Goal: Book appointment/travel/reservation

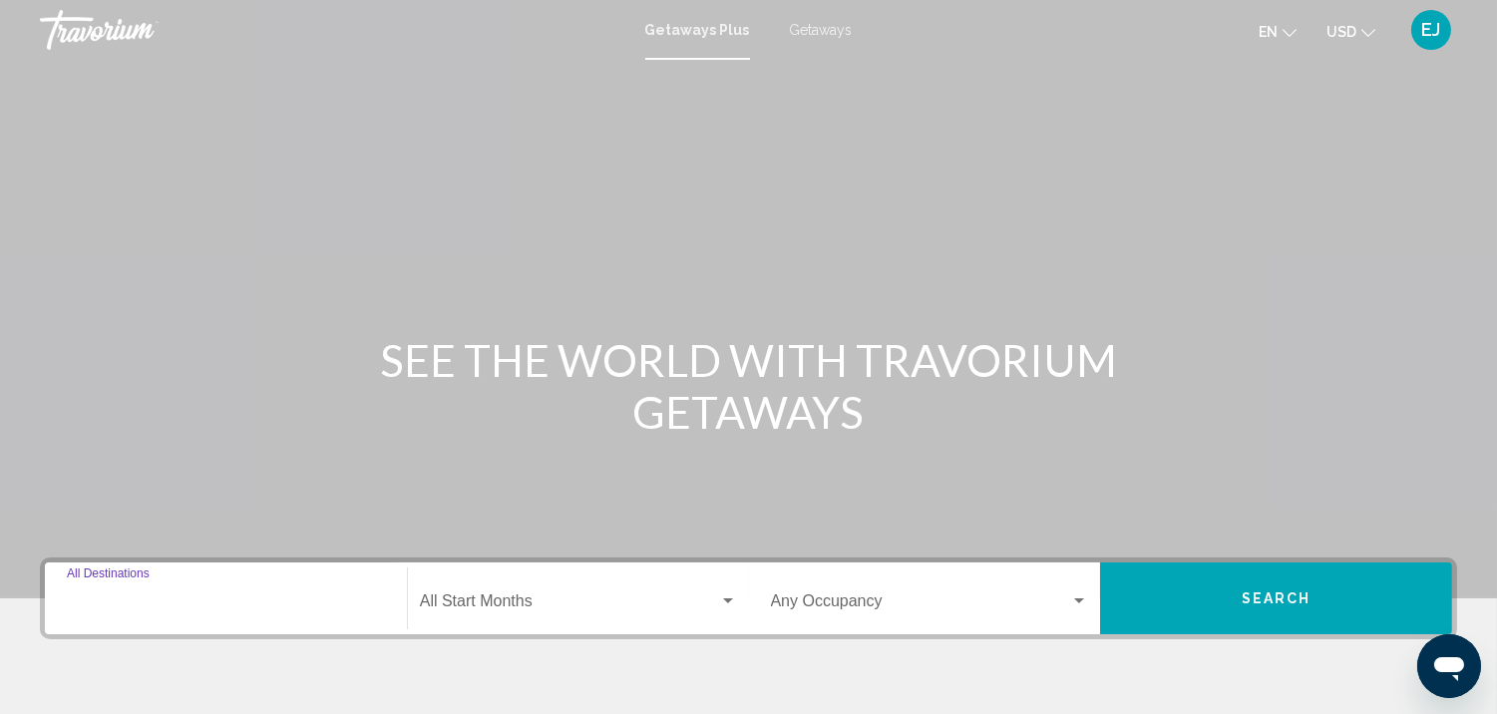
click at [179, 601] on input "Destination All Destinations" at bounding box center [226, 605] width 318 height 18
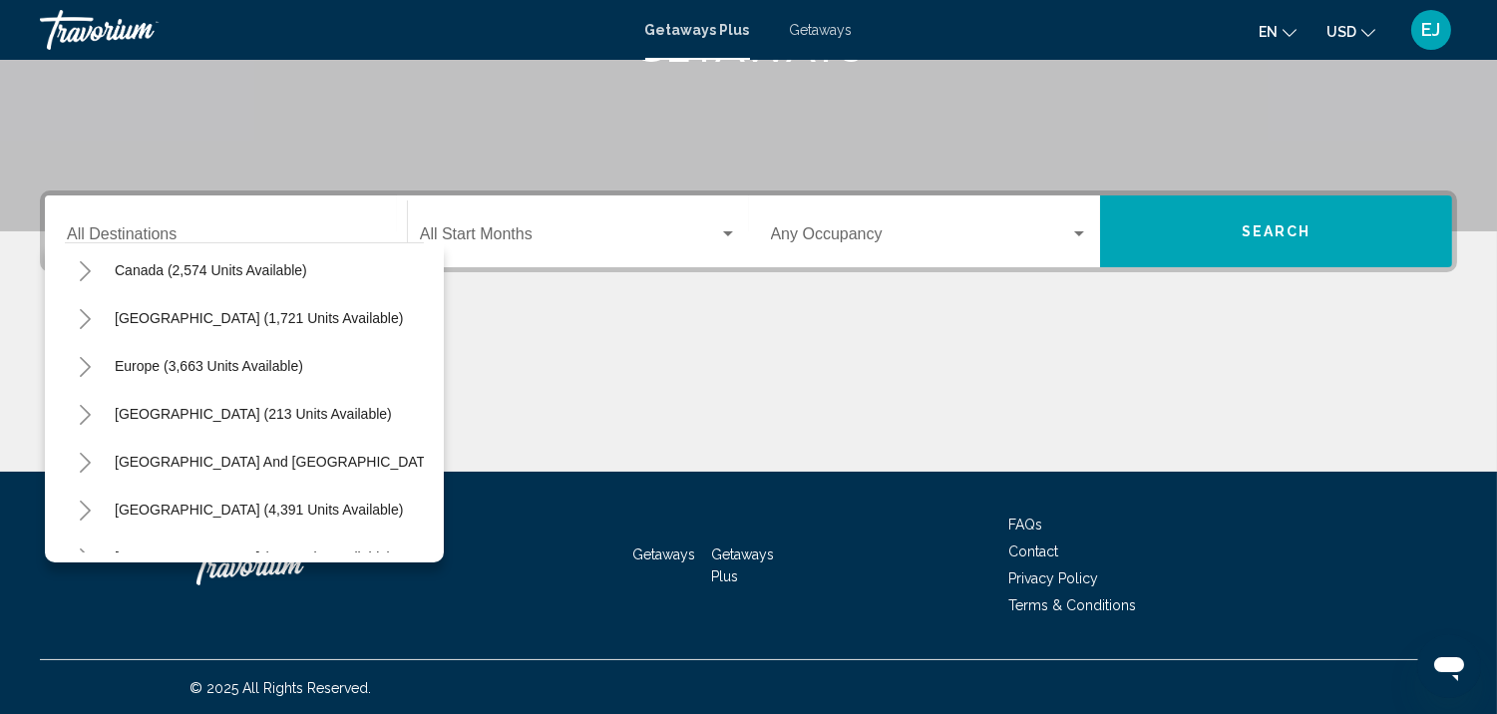
scroll to position [84, 0]
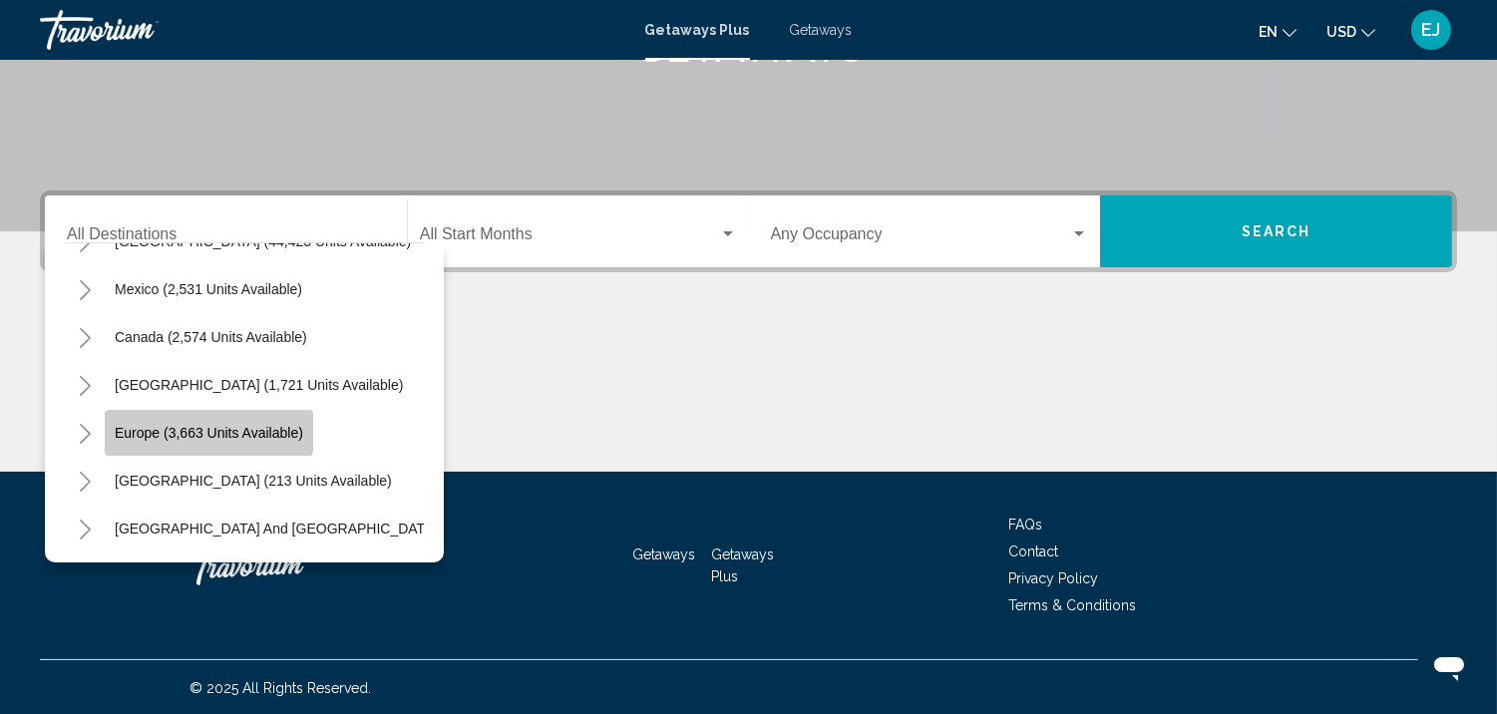
click at [244, 425] on span "Europe (3,663 units available)" at bounding box center [209, 433] width 188 height 16
type input "**********"
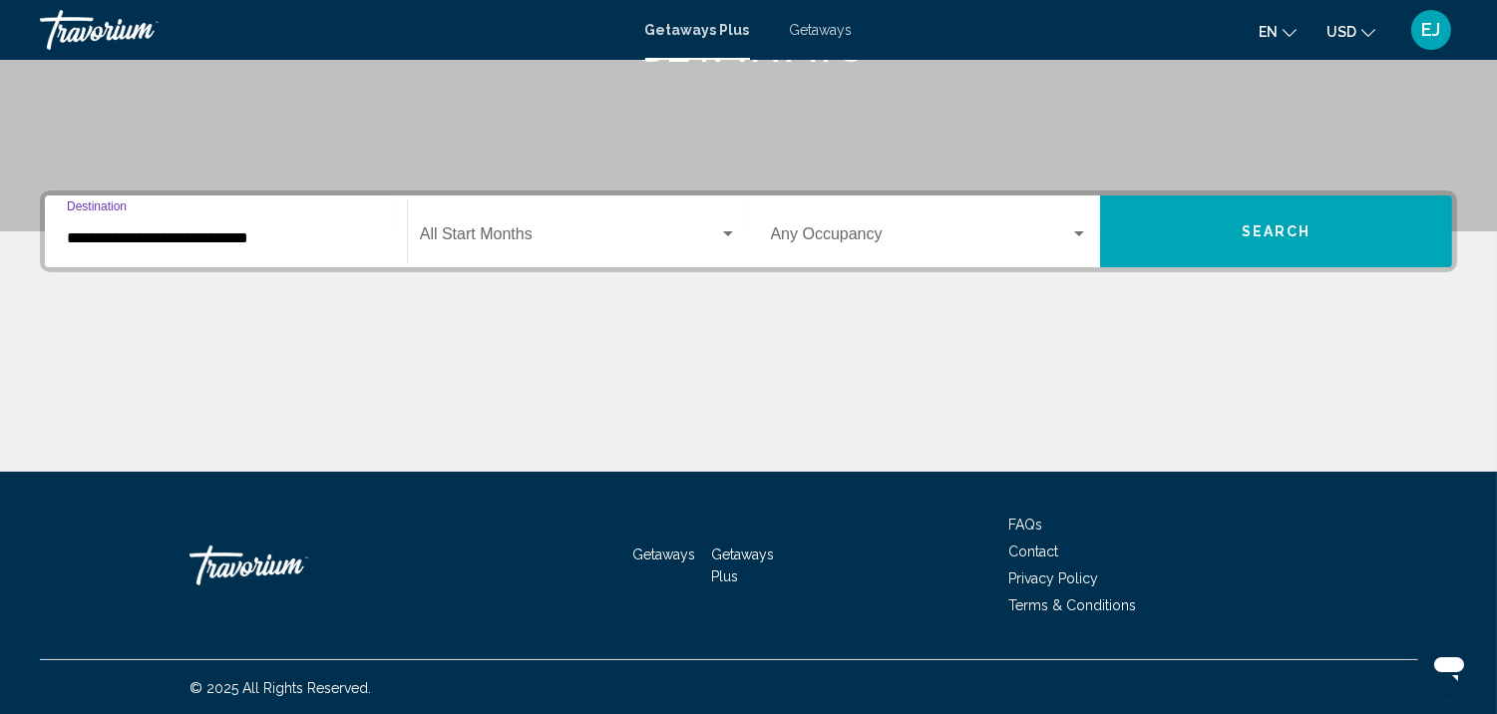
click at [283, 235] on input "**********" at bounding box center [226, 238] width 318 height 18
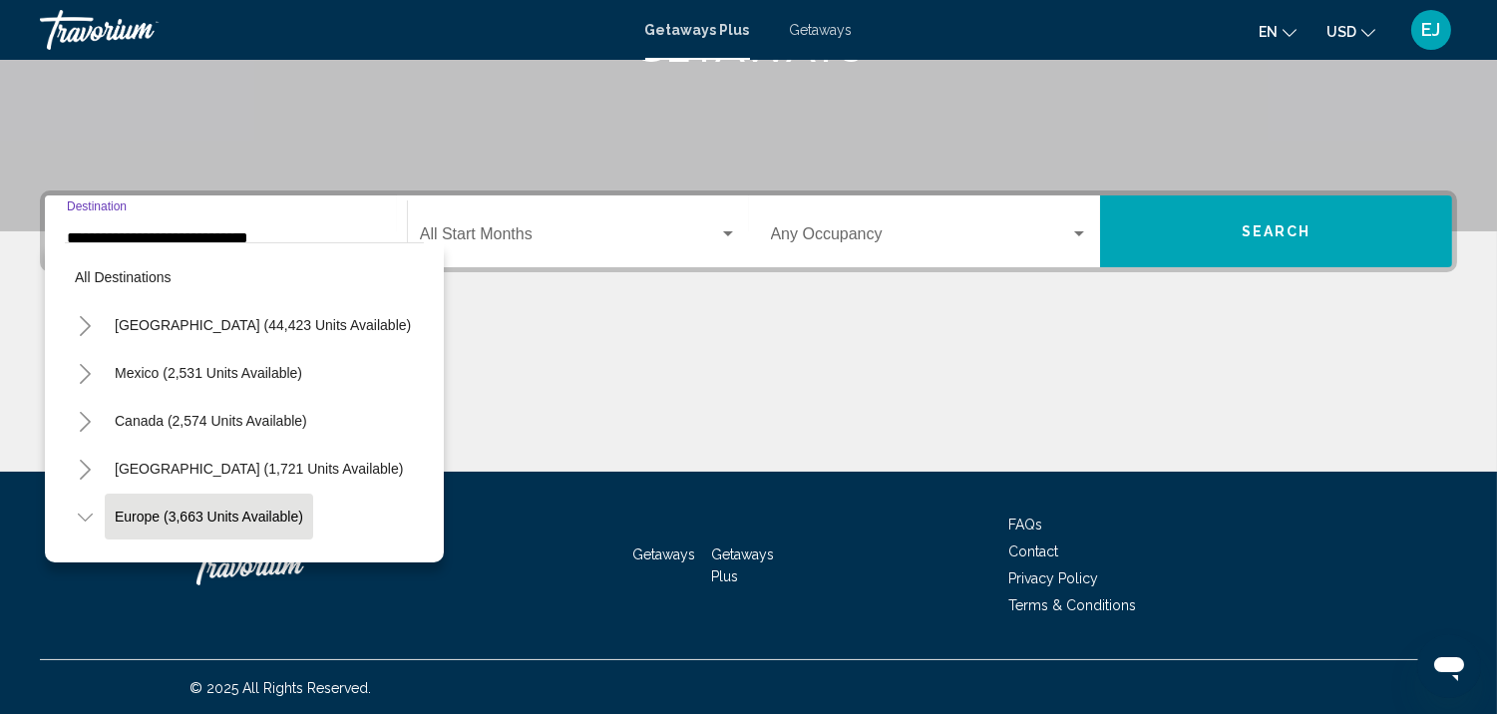
scroll to position [127, 0]
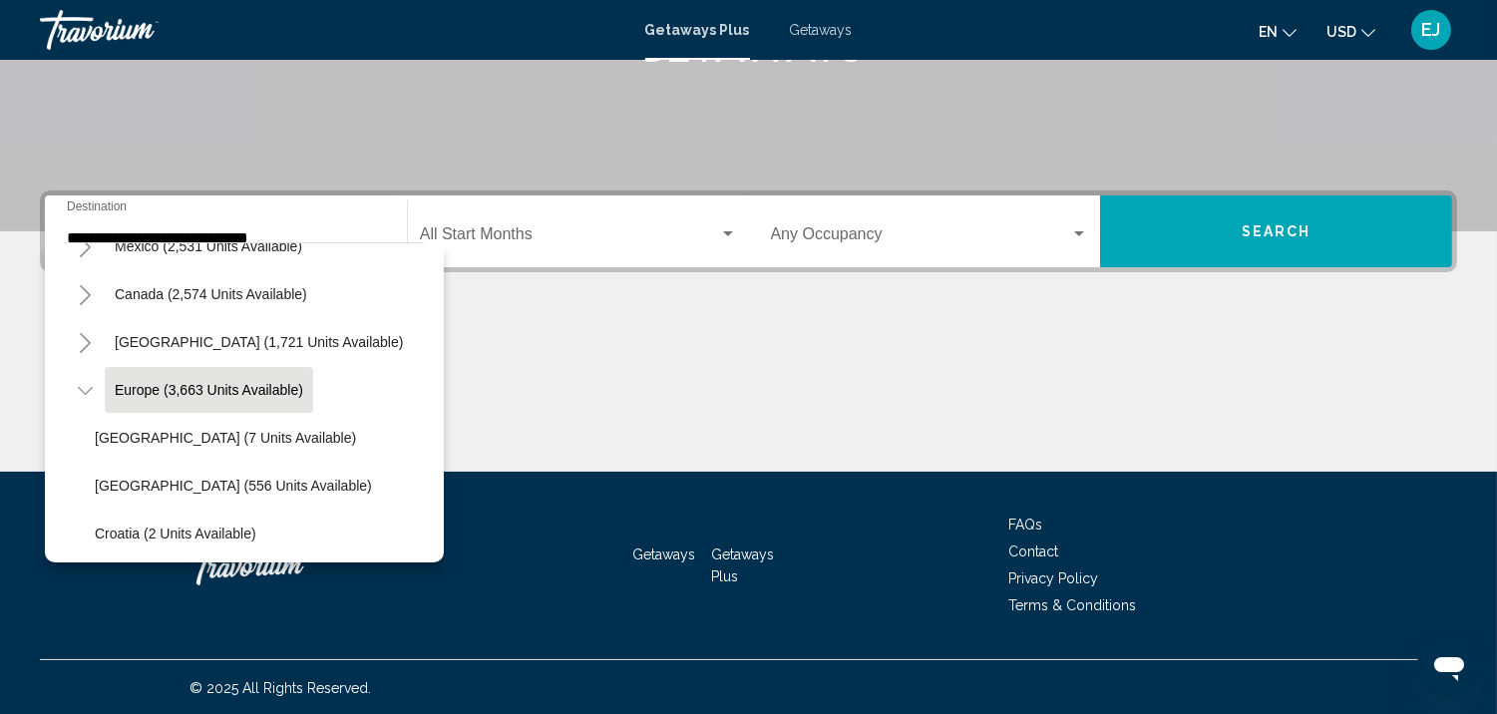
click at [496, 396] on div "Main content" at bounding box center [748, 397] width 1417 height 150
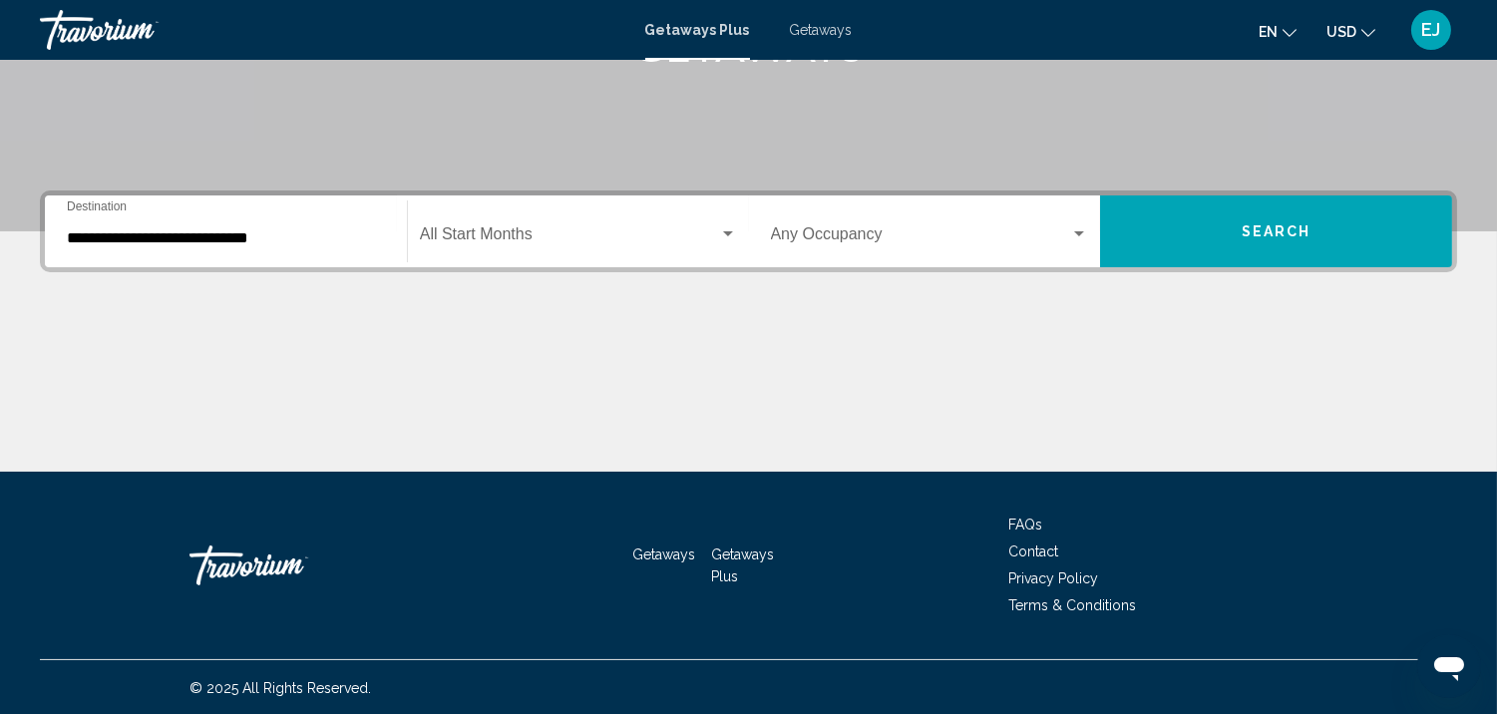
click at [729, 232] on div "Search widget" at bounding box center [728, 233] width 10 height 5
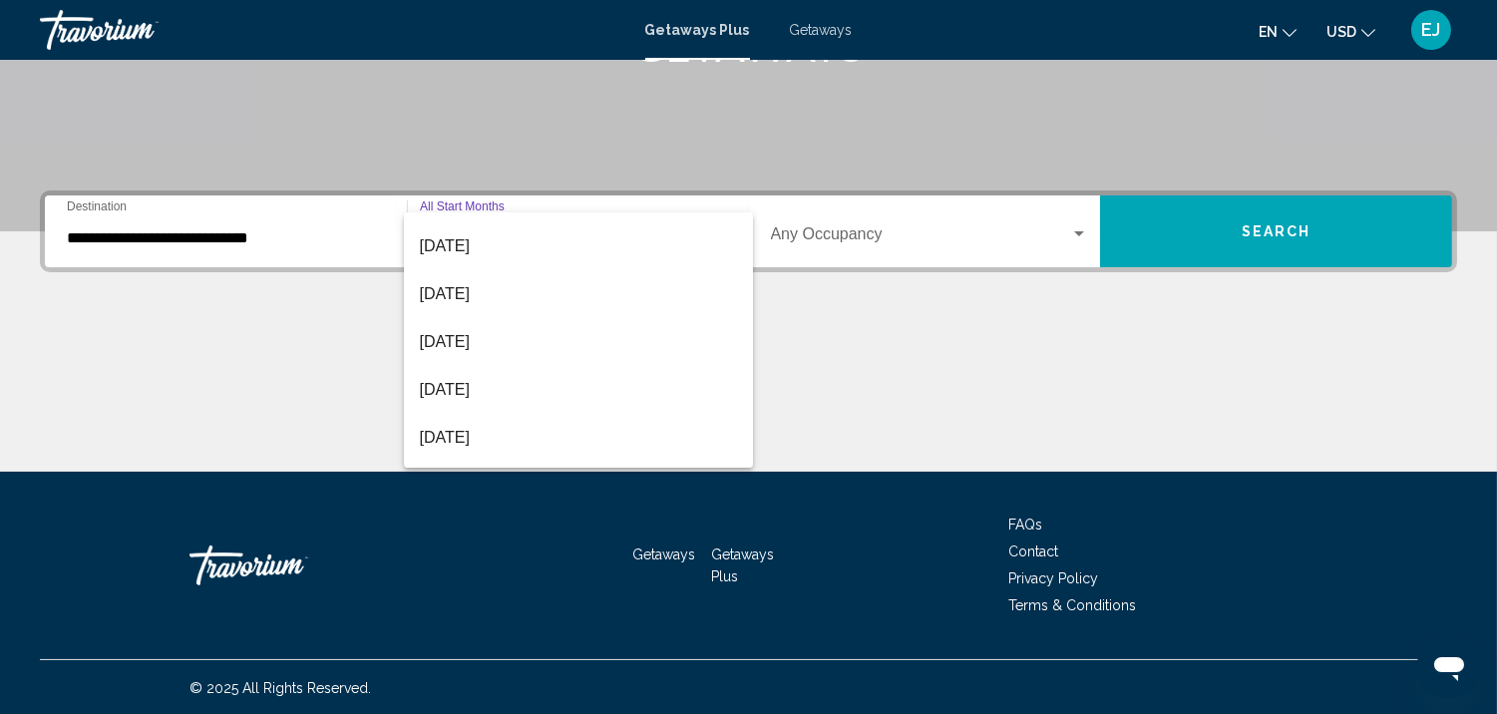
scroll to position [223, 0]
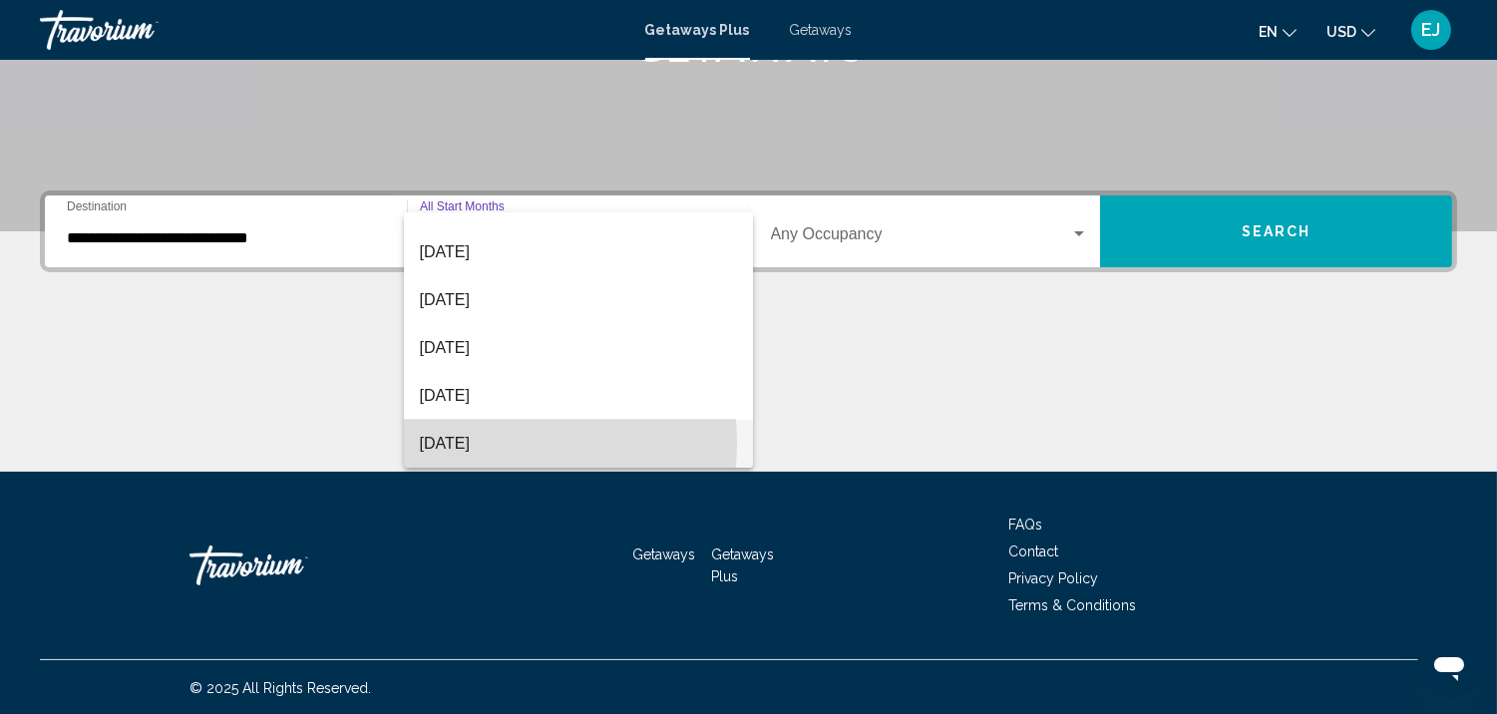
click at [496, 443] on span "[DATE]" at bounding box center [578, 444] width 317 height 48
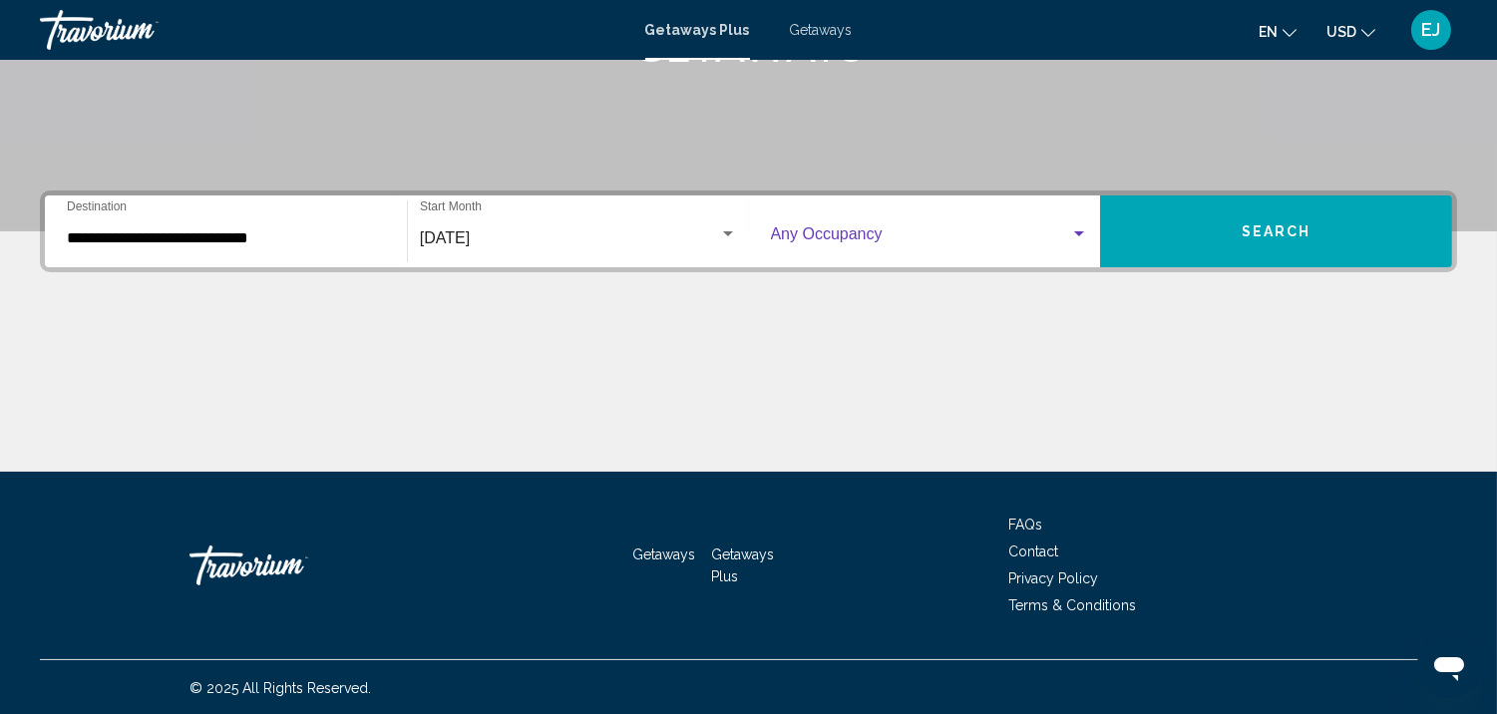
click at [1082, 231] on div "Search widget" at bounding box center [1079, 233] width 10 height 5
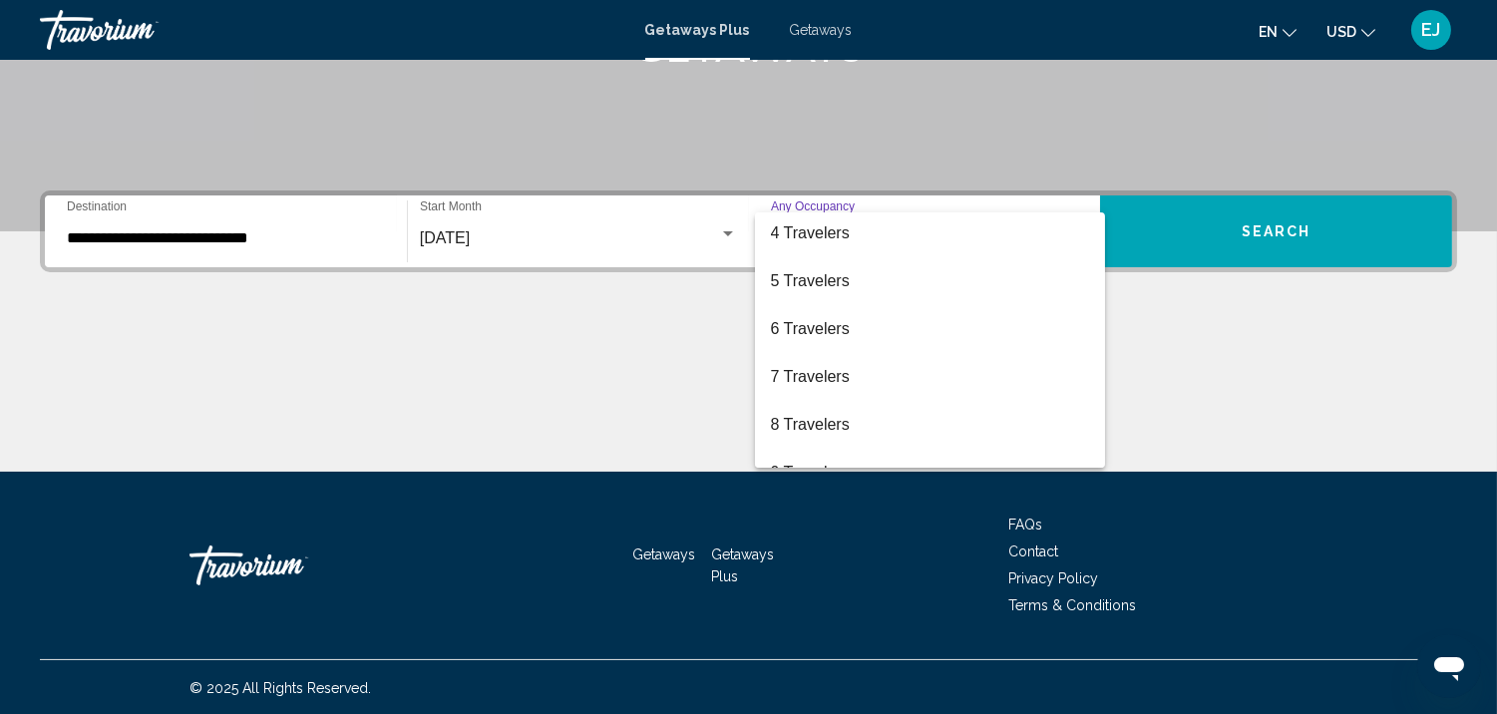
scroll to position [205, 0]
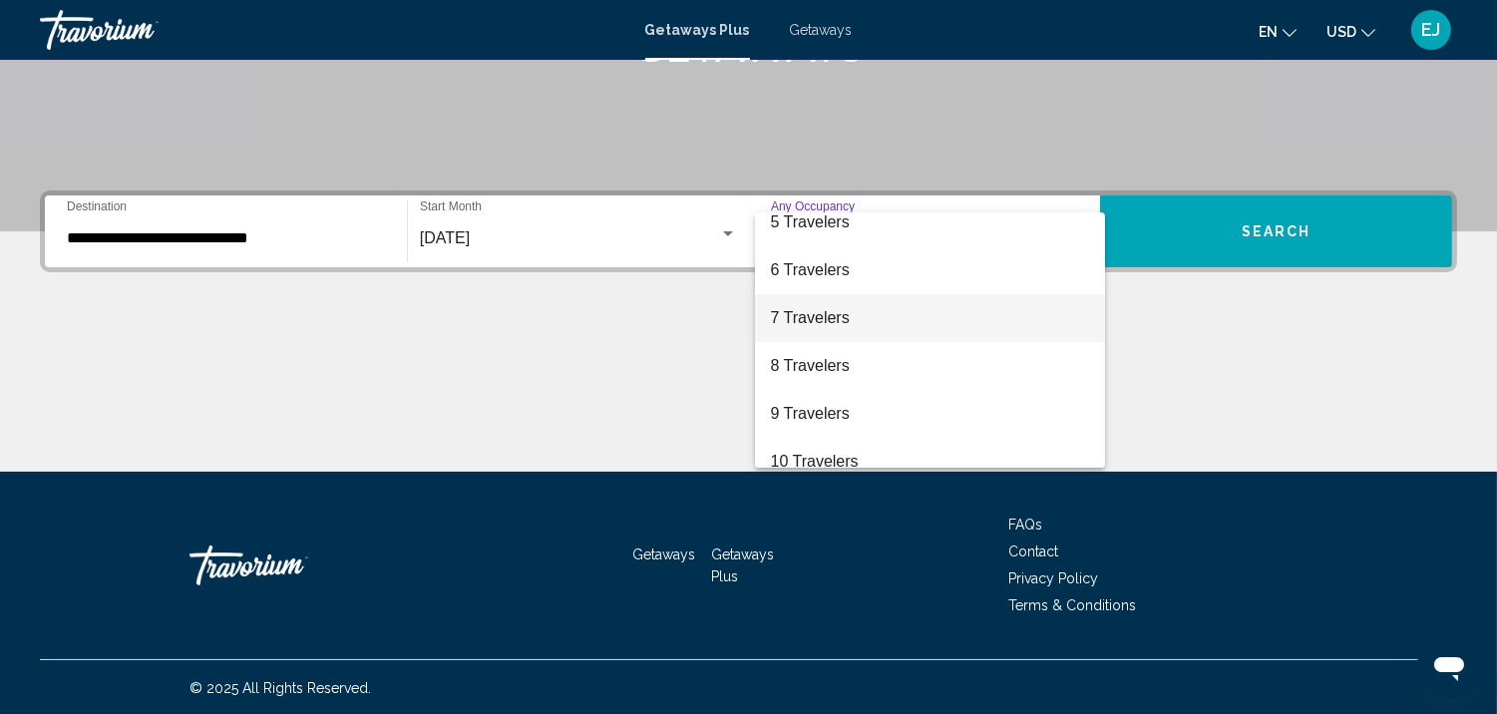
click at [830, 316] on span "7 Travelers" at bounding box center [930, 318] width 318 height 48
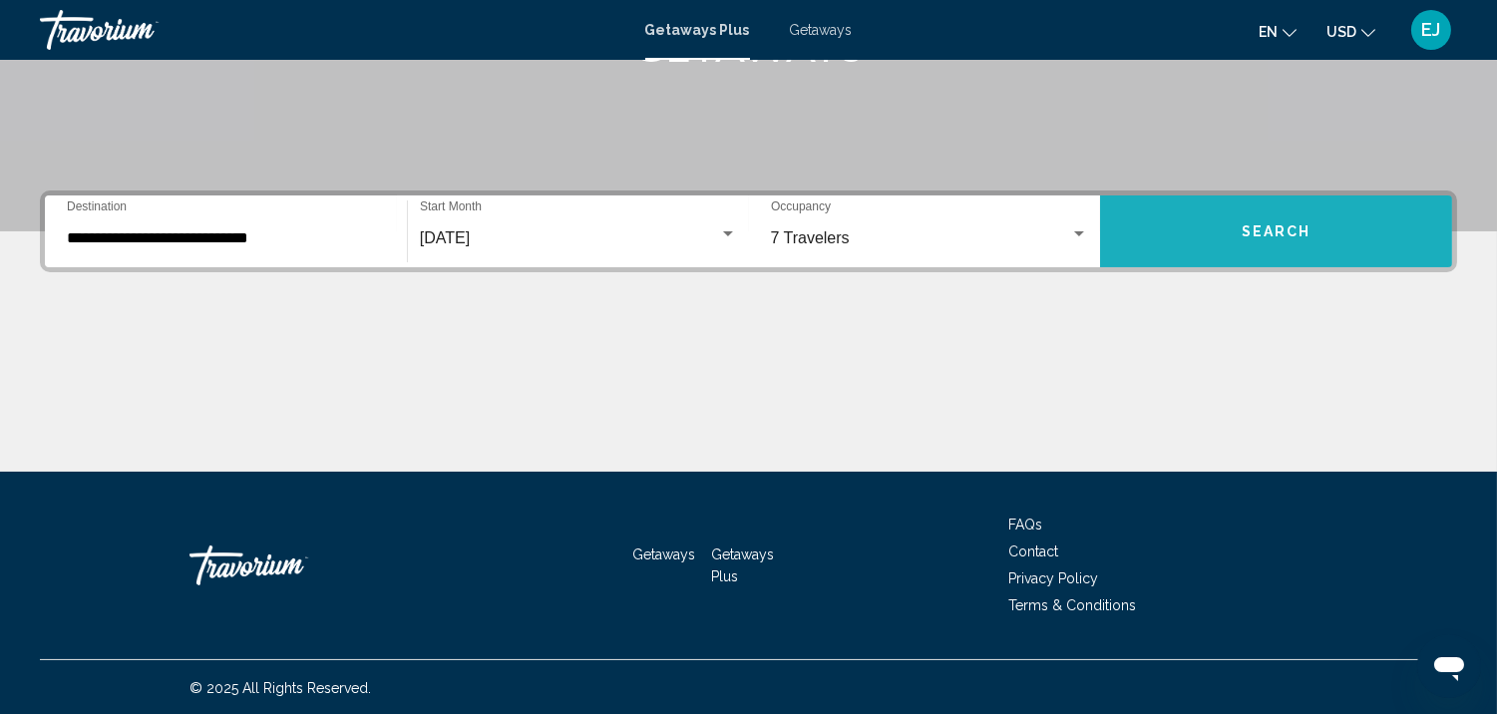
click at [1284, 224] on span "Search" at bounding box center [1276, 232] width 70 height 16
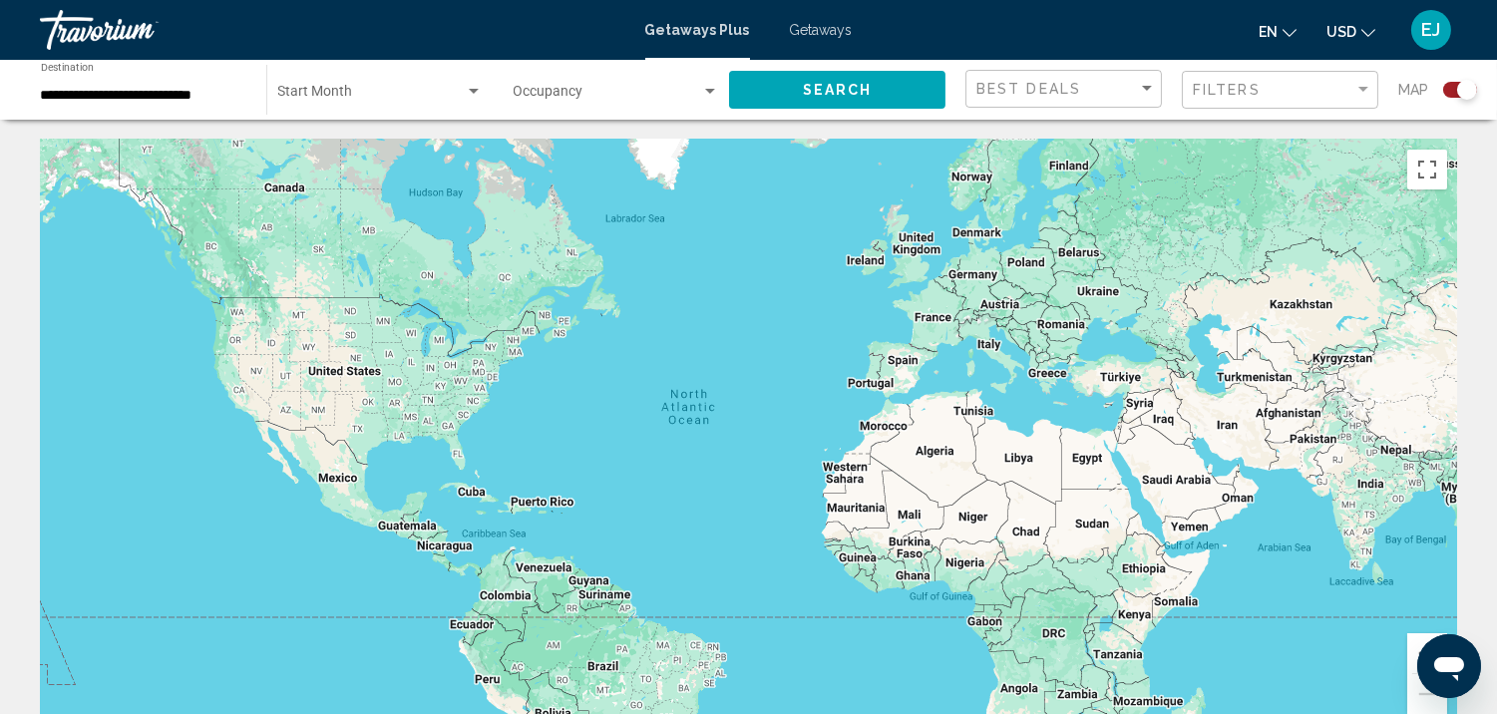
click at [1371, 659] on div "Main content" at bounding box center [748, 439] width 1417 height 598
click at [1360, 86] on div "Filter" at bounding box center [1363, 90] width 18 height 16
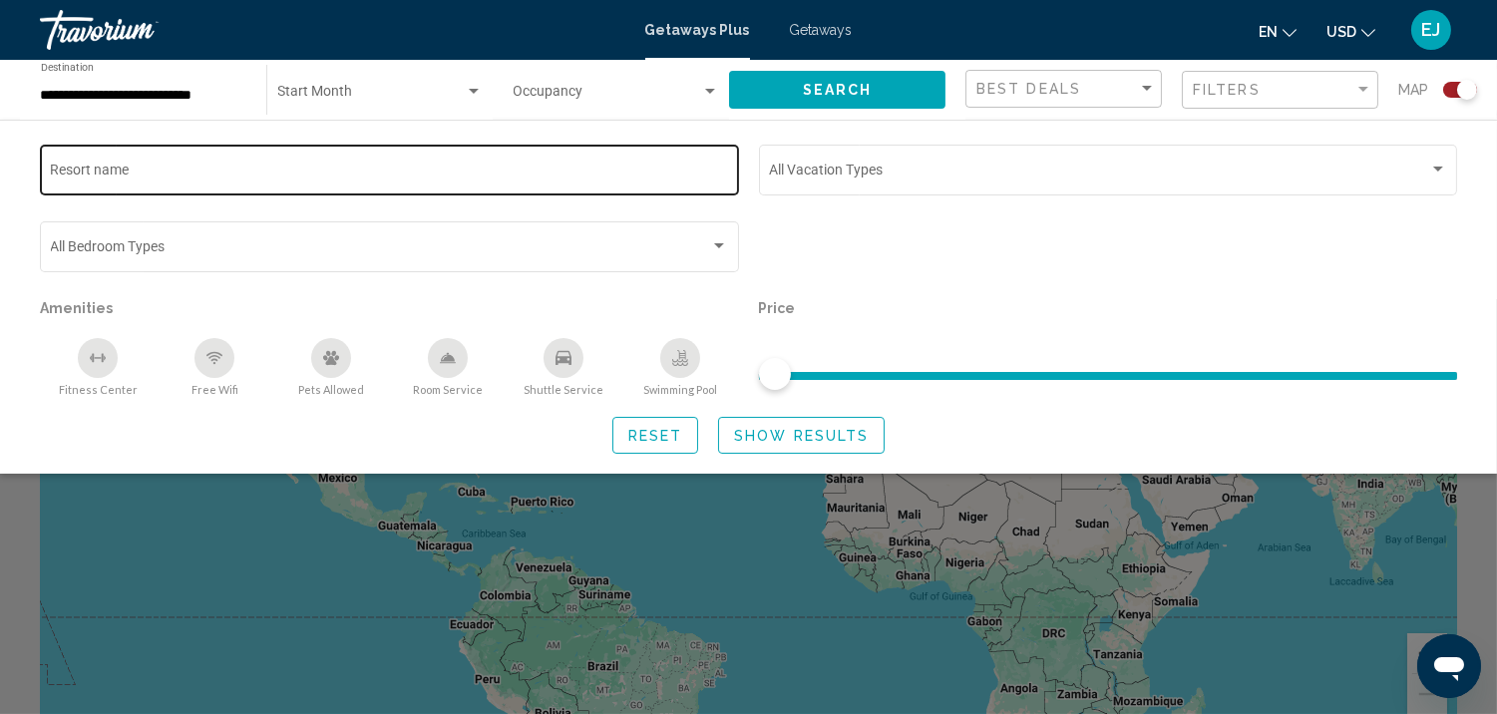
click at [128, 177] on input "Resort name" at bounding box center [390, 174] width 678 height 16
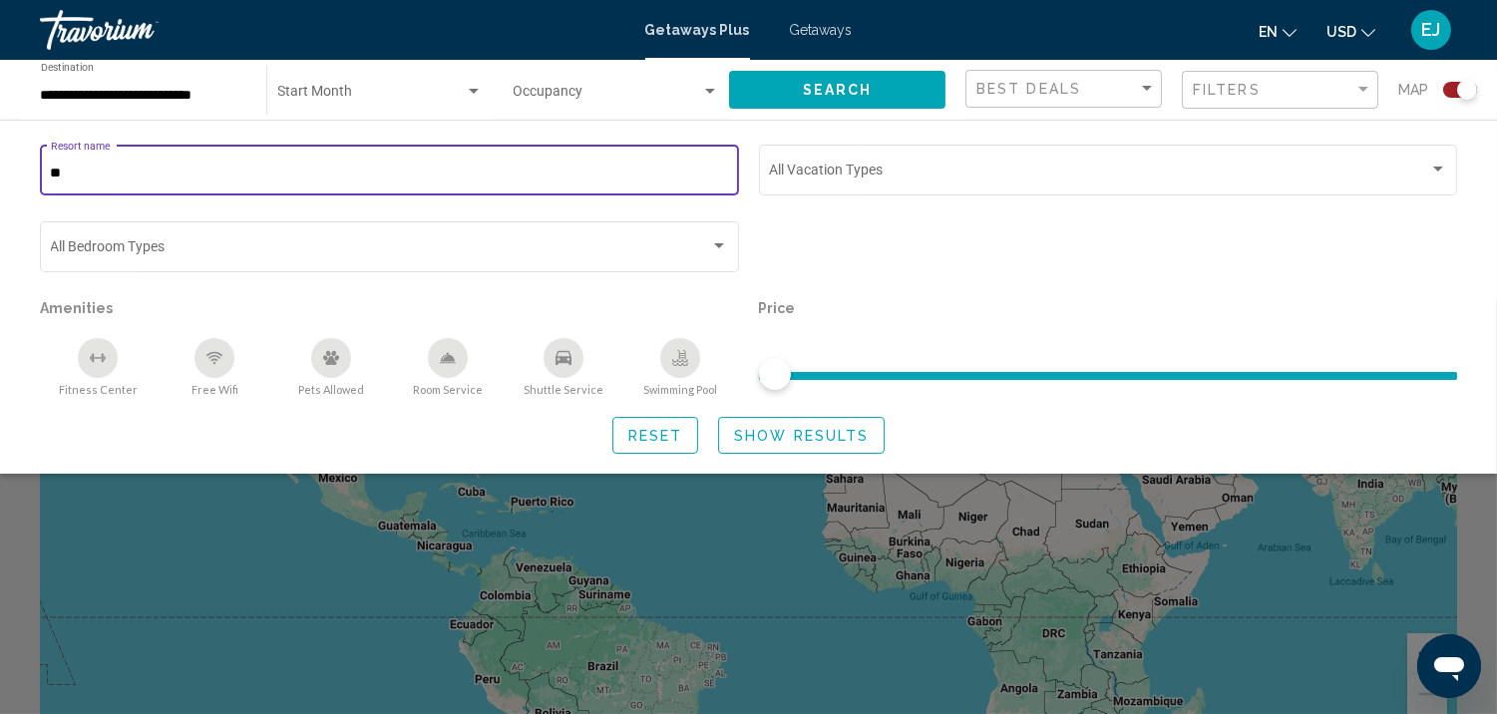
type input "*"
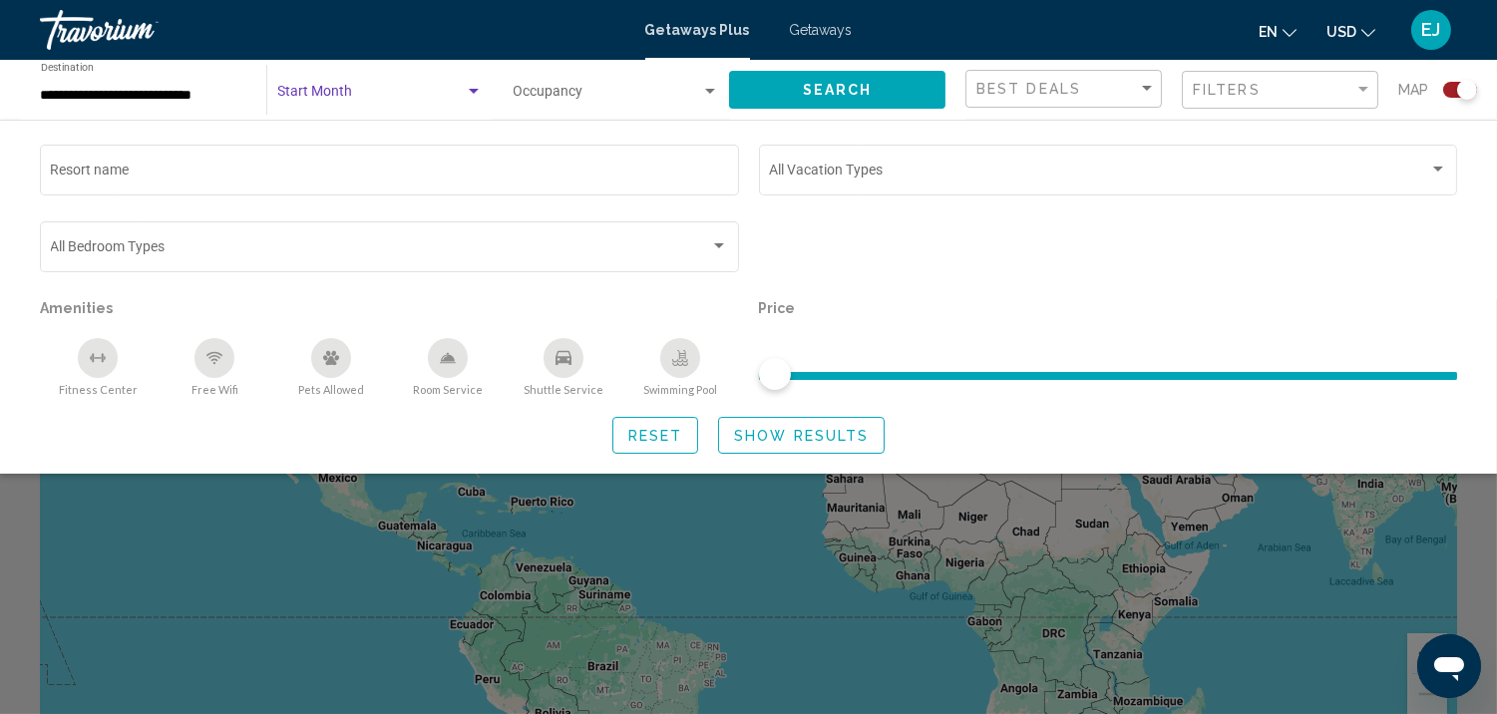
click at [472, 91] on div "Search widget" at bounding box center [474, 91] width 10 height 5
click at [472, 91] on span "All Start Months" at bounding box center [379, 96] width 204 height 42
click at [470, 93] on div "Search widget" at bounding box center [474, 91] width 10 height 5
click at [363, 95] on span "All Start Months" at bounding box center [327, 96] width 100 height 16
click at [474, 93] on div "Search widget" at bounding box center [474, 91] width 10 height 5
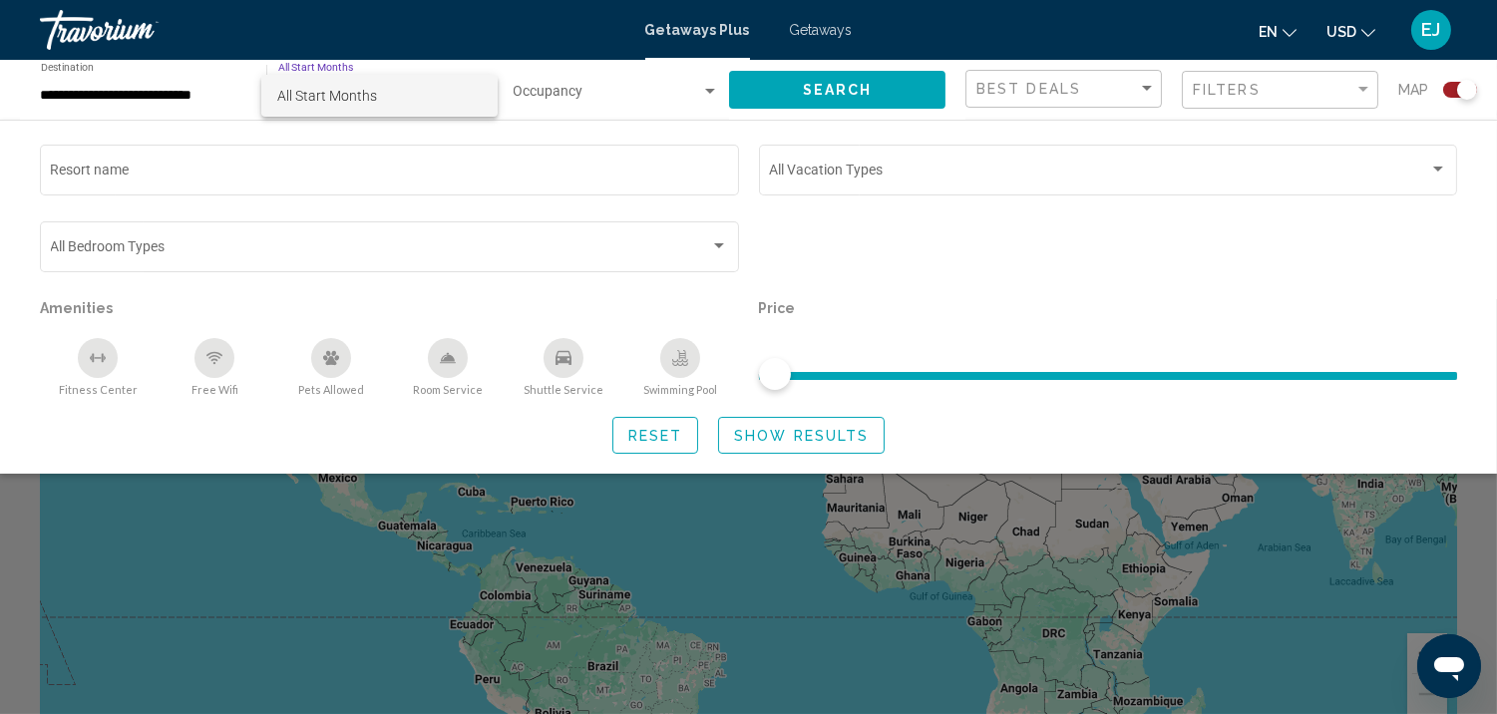
click at [709, 93] on div at bounding box center [748, 357] width 1497 height 714
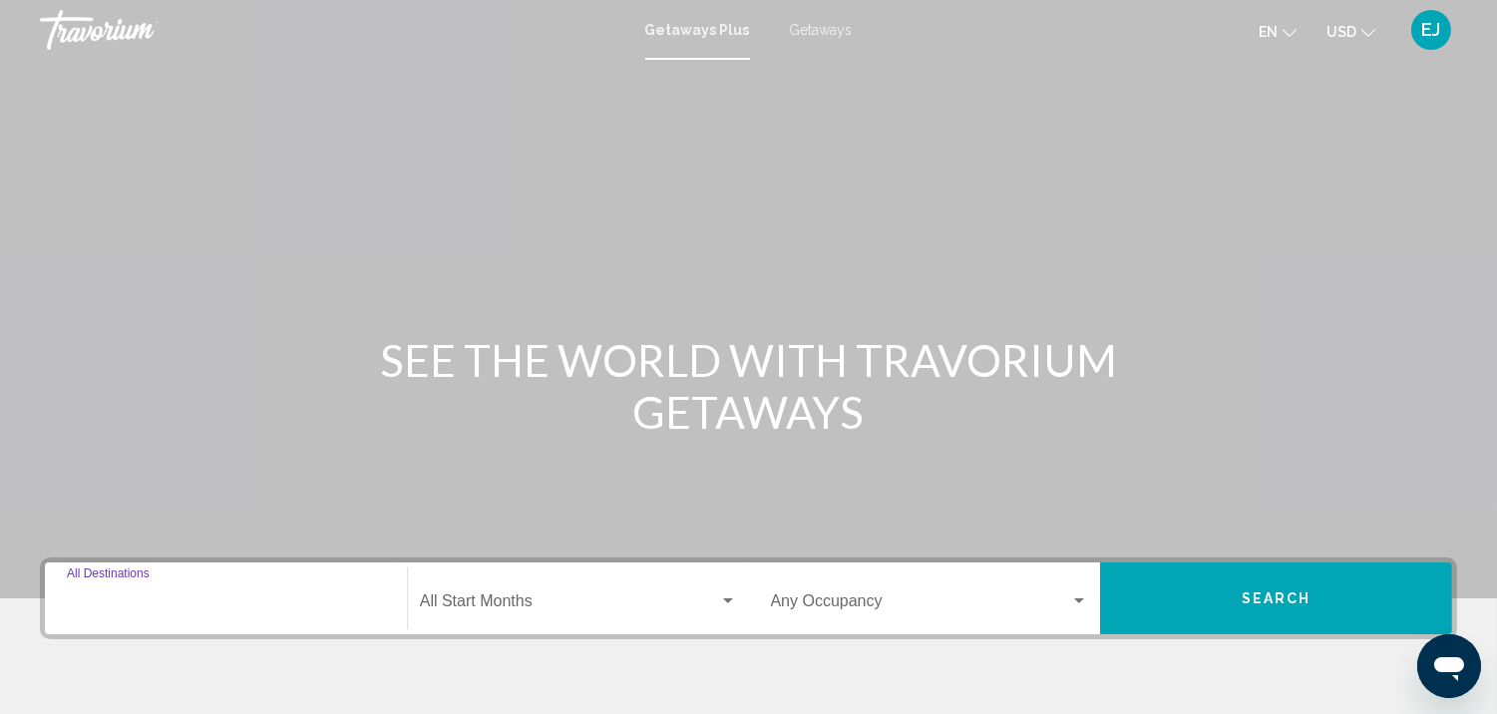
click at [215, 599] on input "Destination All Destinations" at bounding box center [226, 605] width 318 height 18
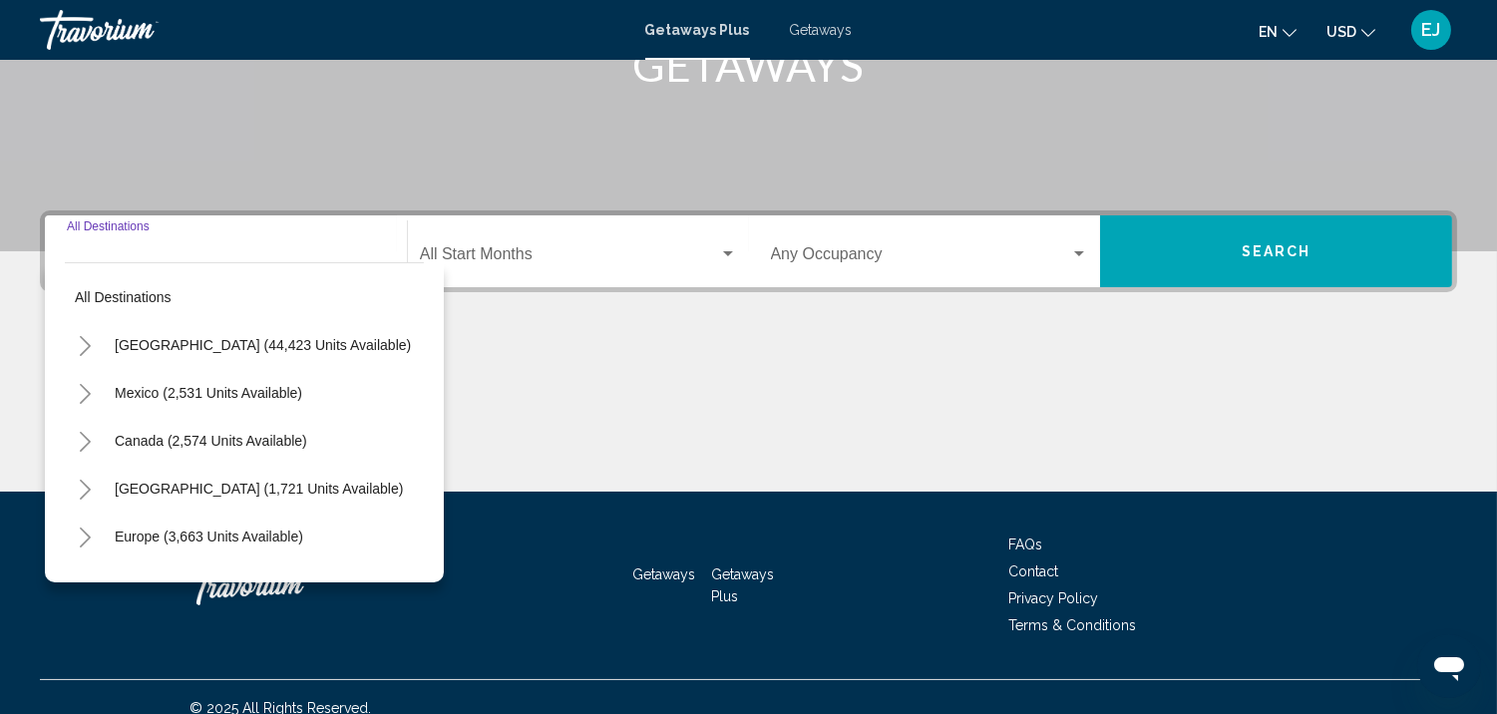
scroll to position [367, 0]
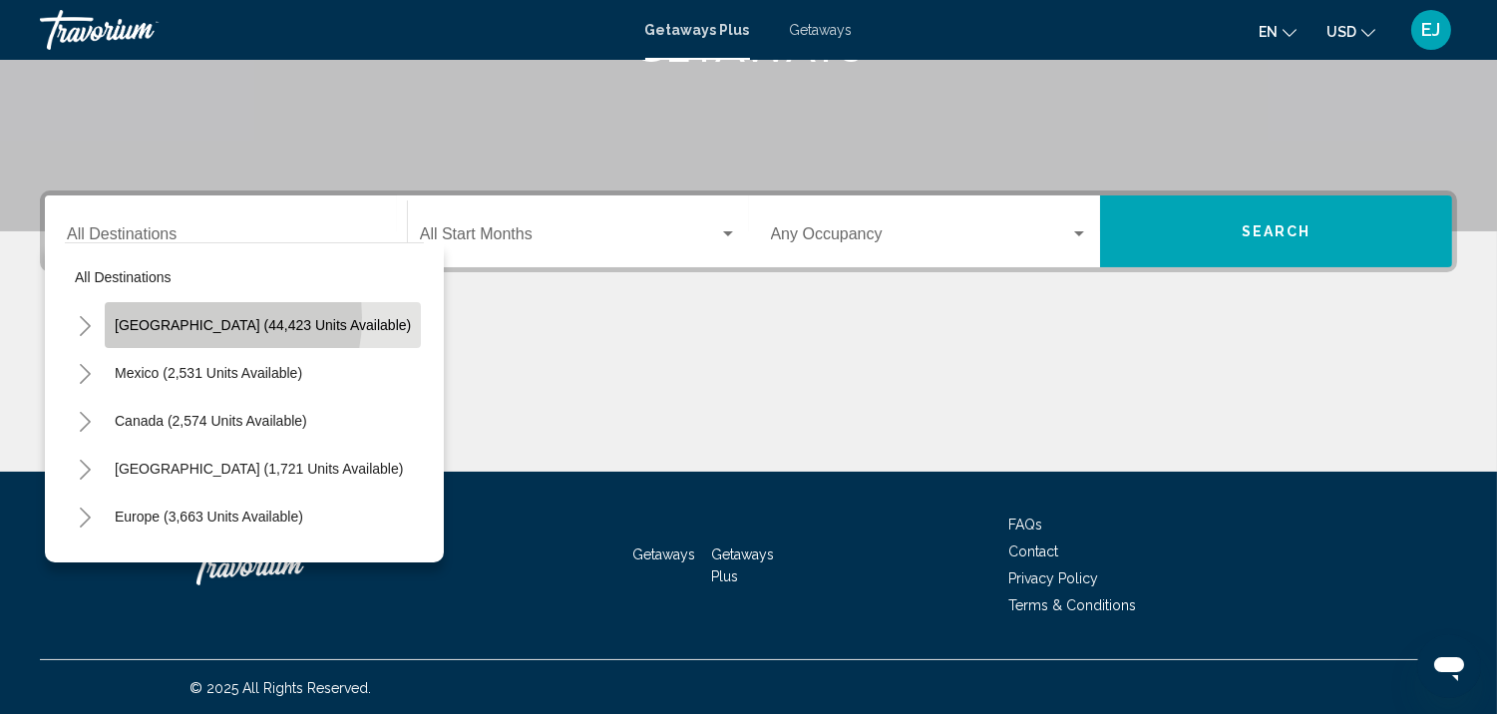
click at [181, 317] on span "[GEOGRAPHIC_DATA] (44,423 units available)" at bounding box center [263, 325] width 296 height 16
type input "**********"
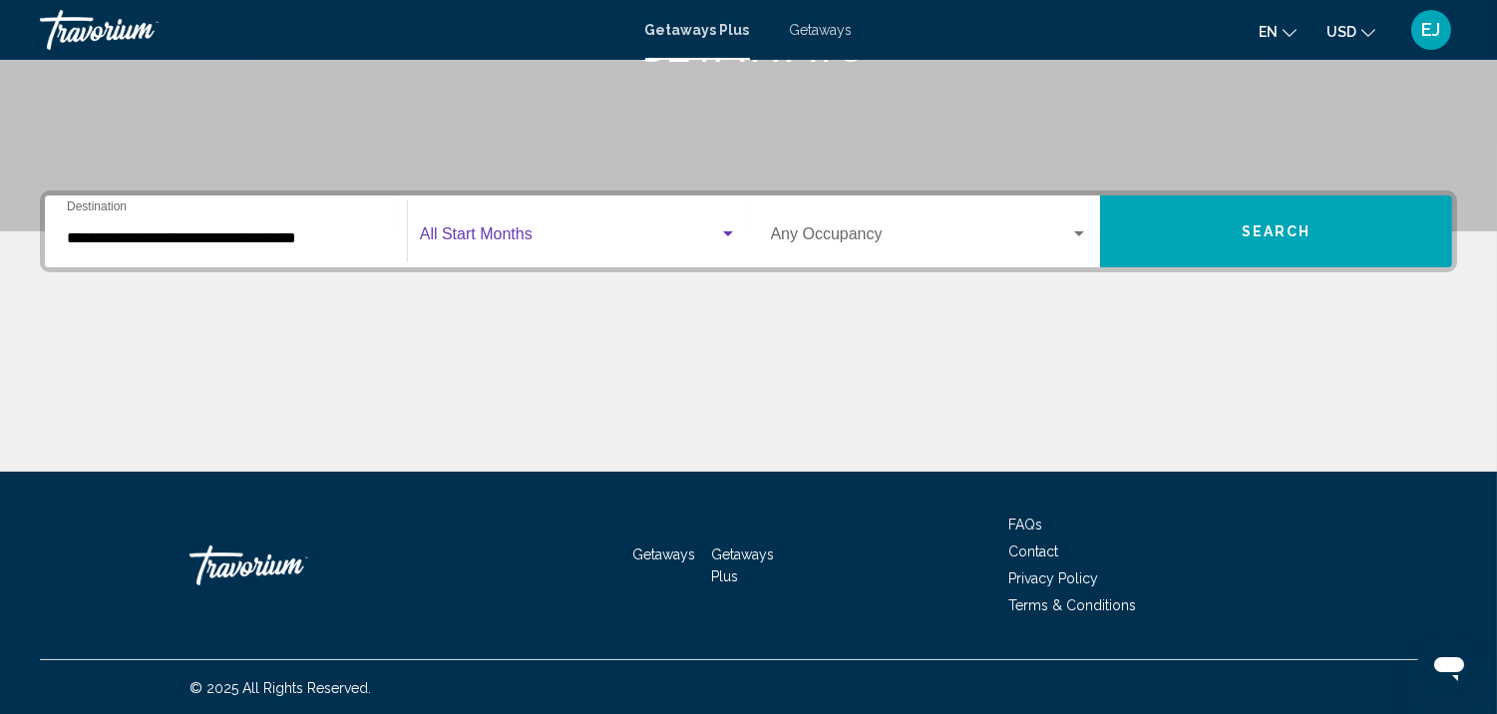
click at [731, 232] on div "Search widget" at bounding box center [728, 233] width 10 height 5
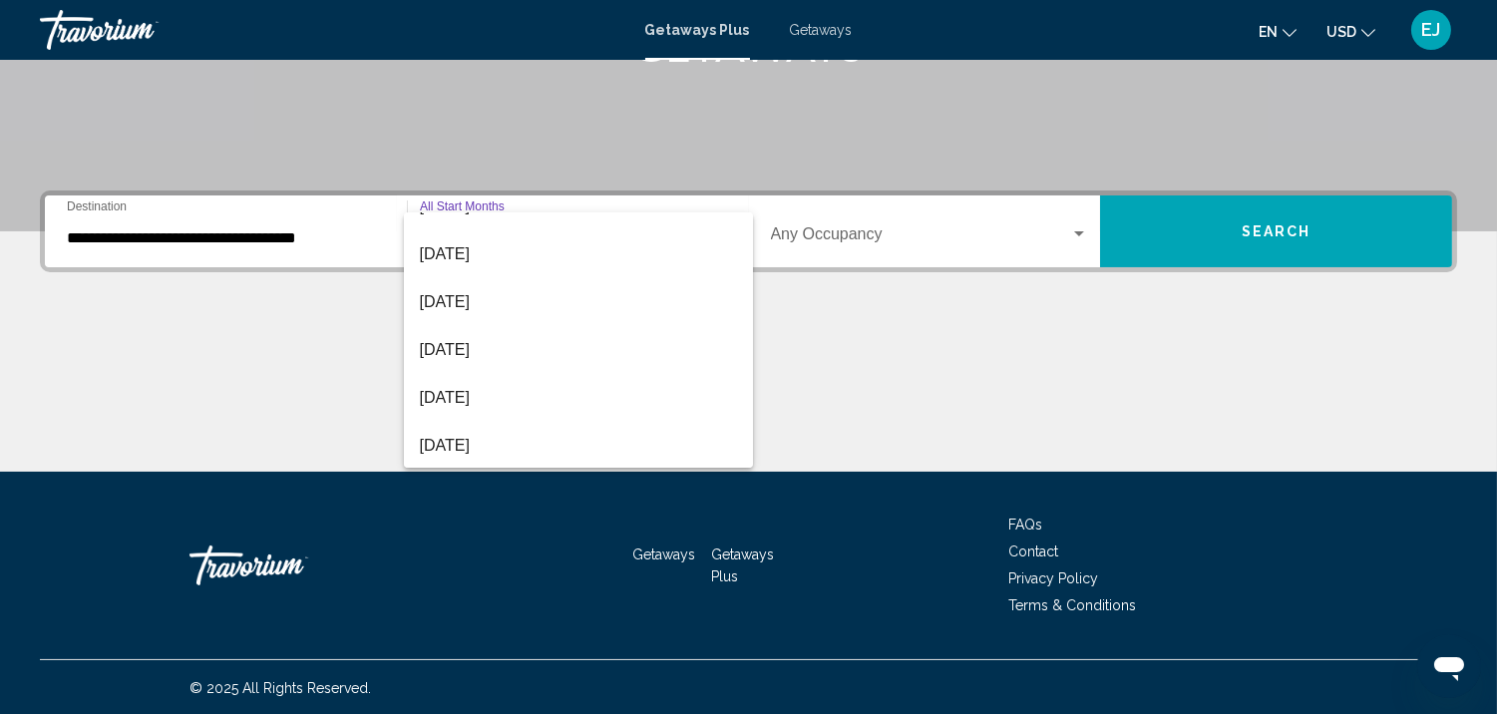
scroll to position [223, 0]
click at [483, 433] on span "[DATE]" at bounding box center [578, 444] width 317 height 48
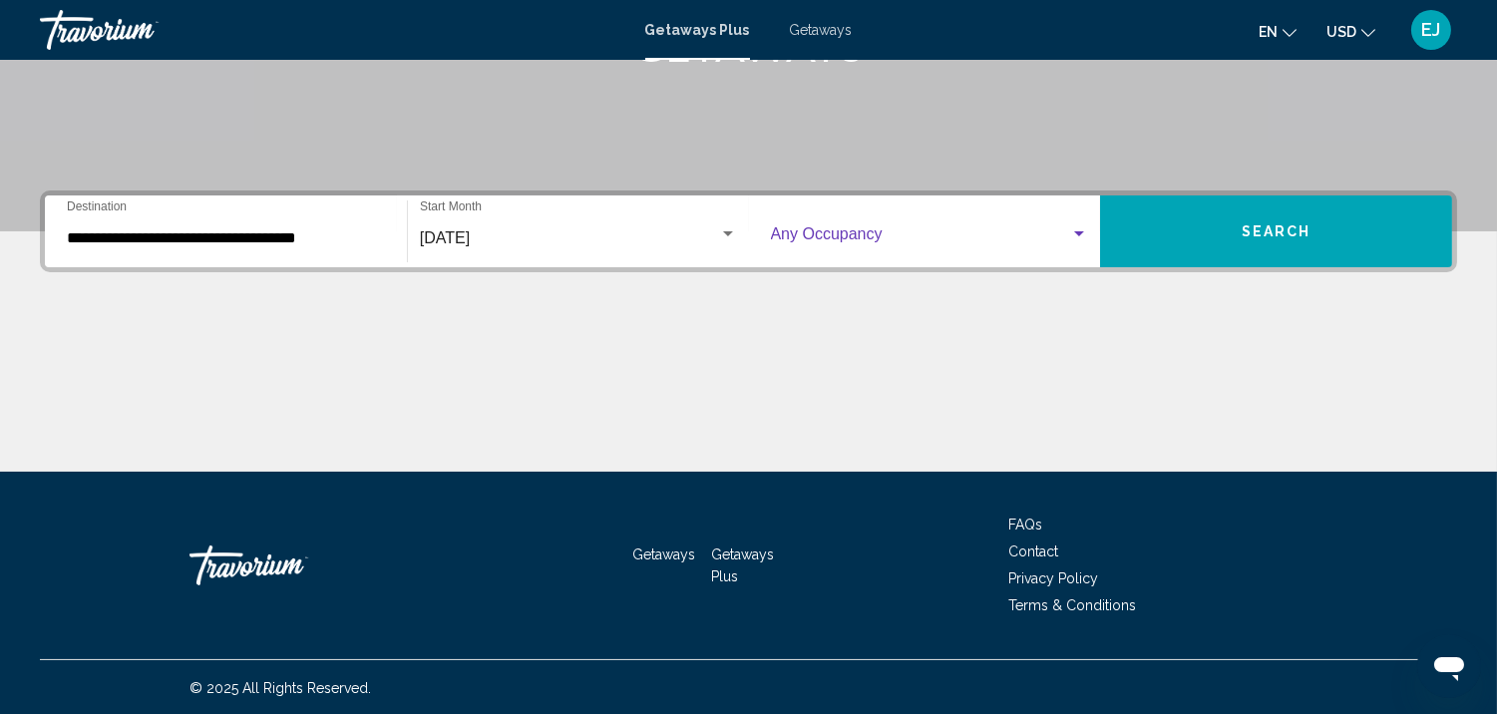
click at [1081, 232] on div "Search widget" at bounding box center [1079, 233] width 10 height 5
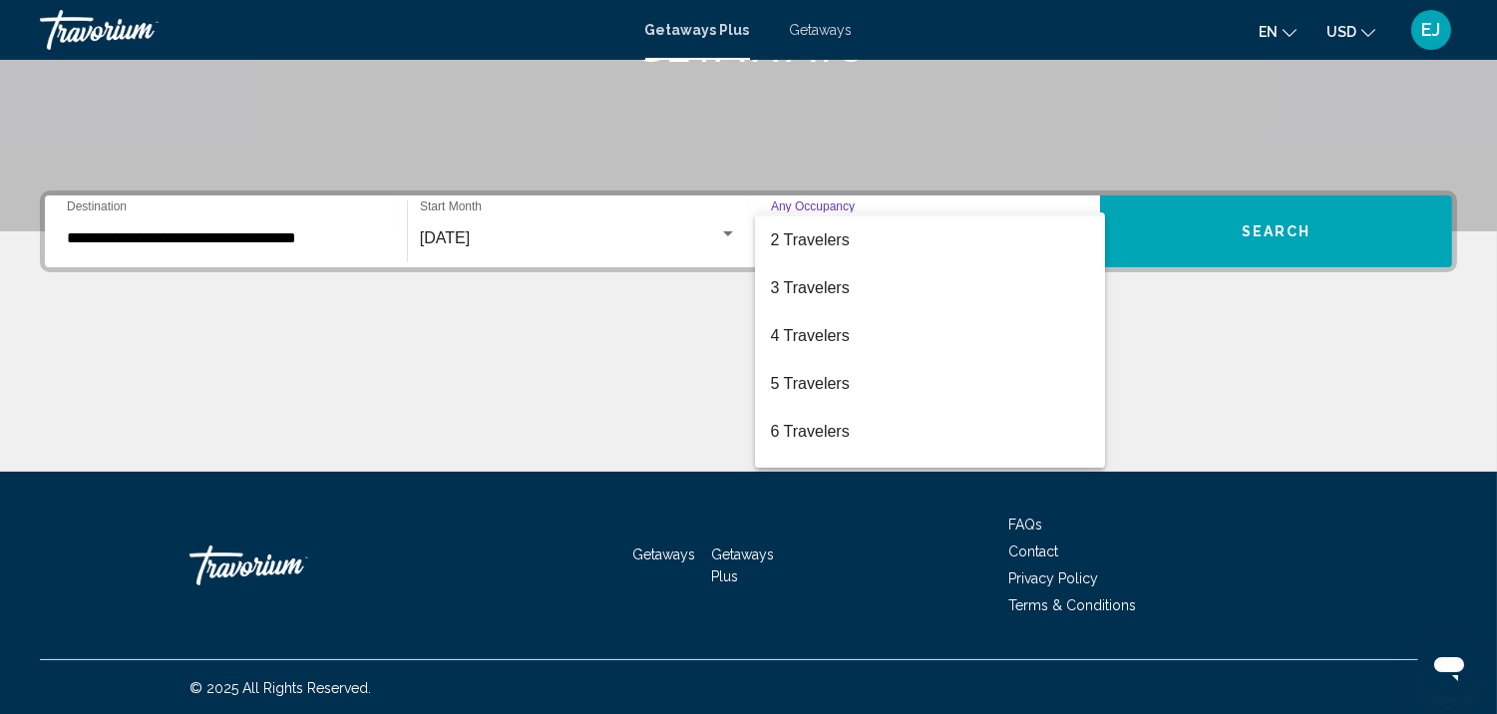
scroll to position [147, 0]
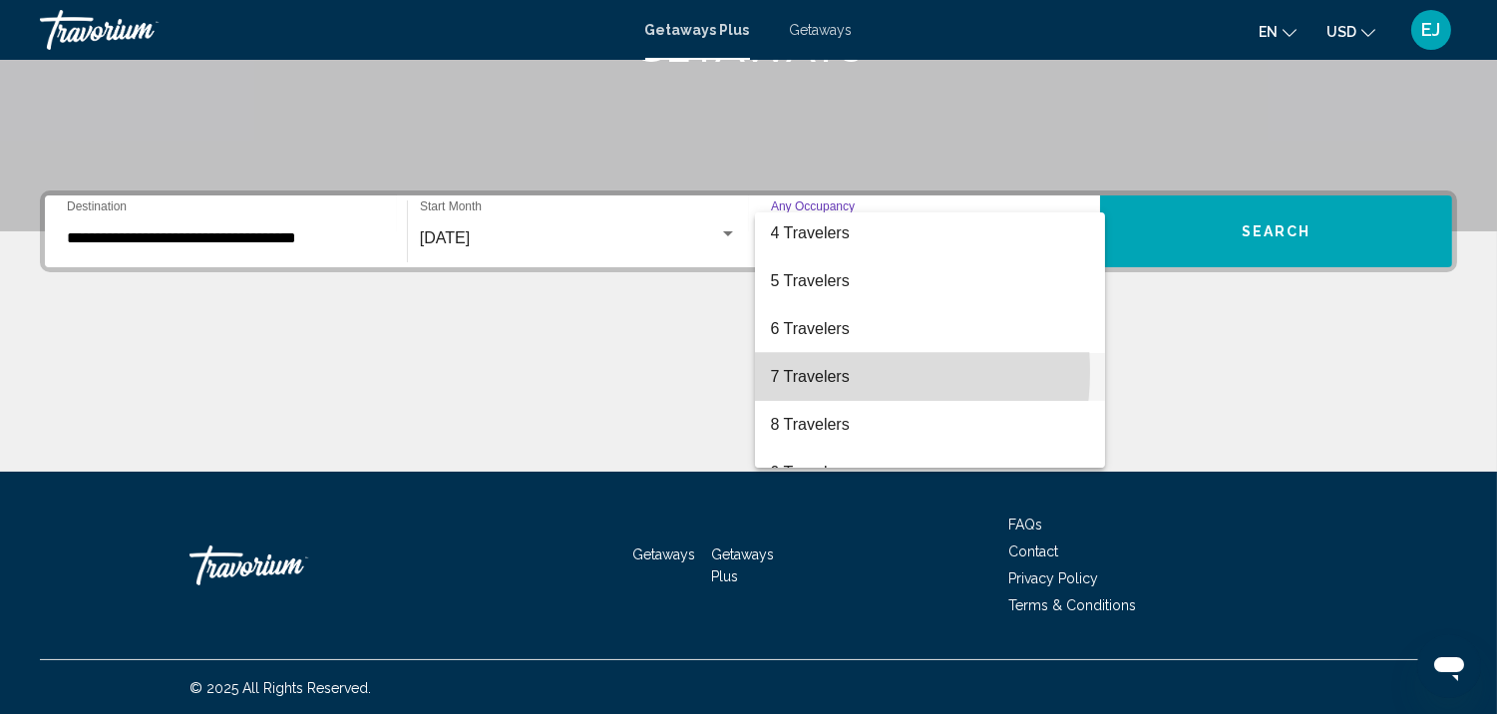
click at [816, 371] on span "7 Travelers" at bounding box center [930, 377] width 318 height 48
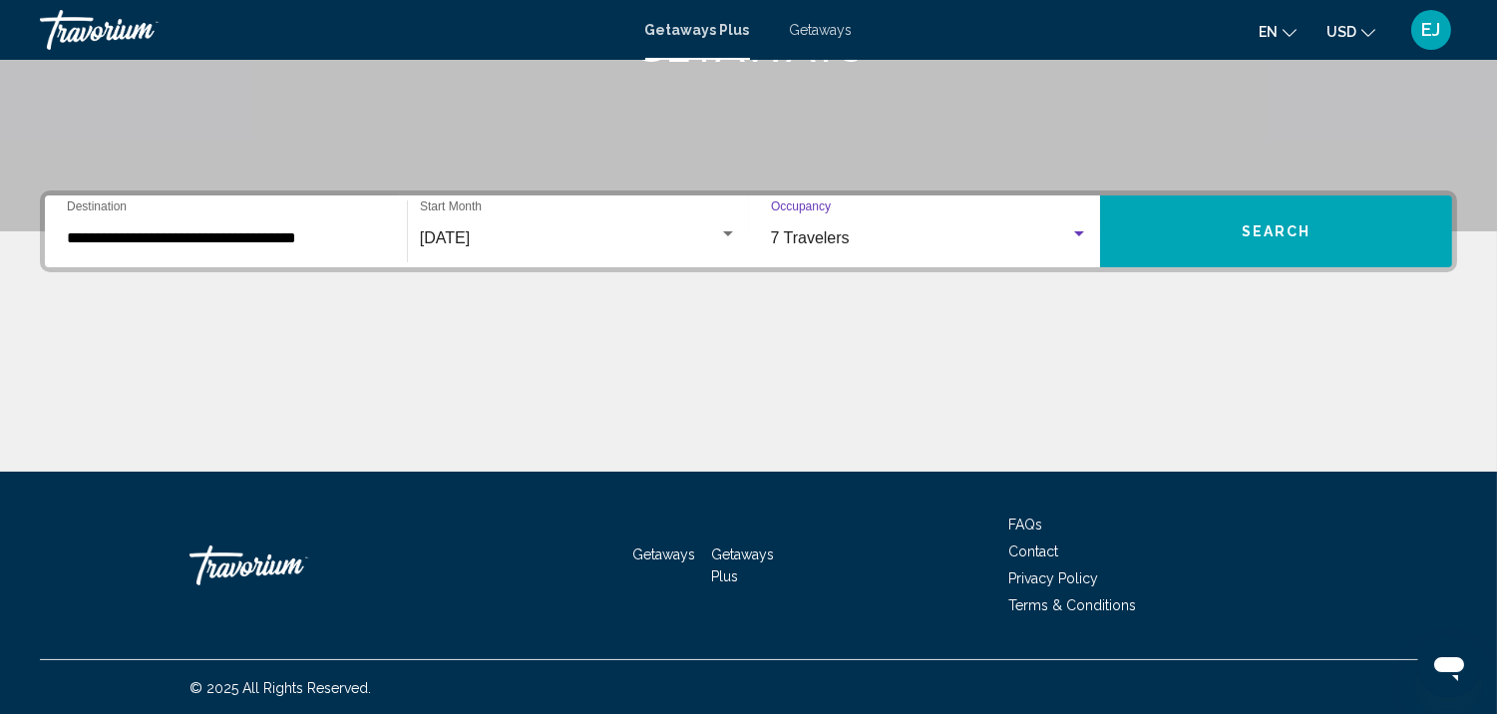
click at [1271, 226] on span "Search" at bounding box center [1276, 232] width 70 height 16
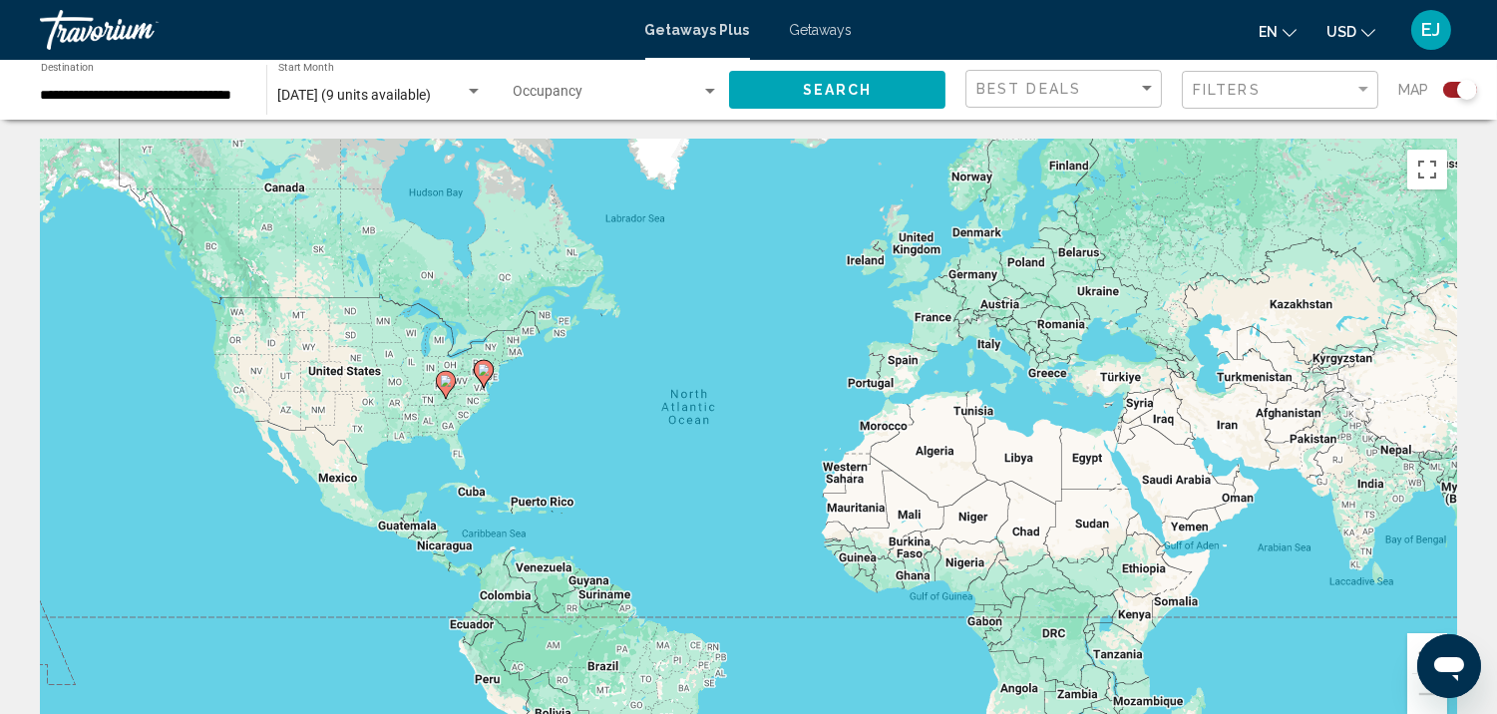
click at [481, 365] on image "Main content" at bounding box center [484, 370] width 12 height 12
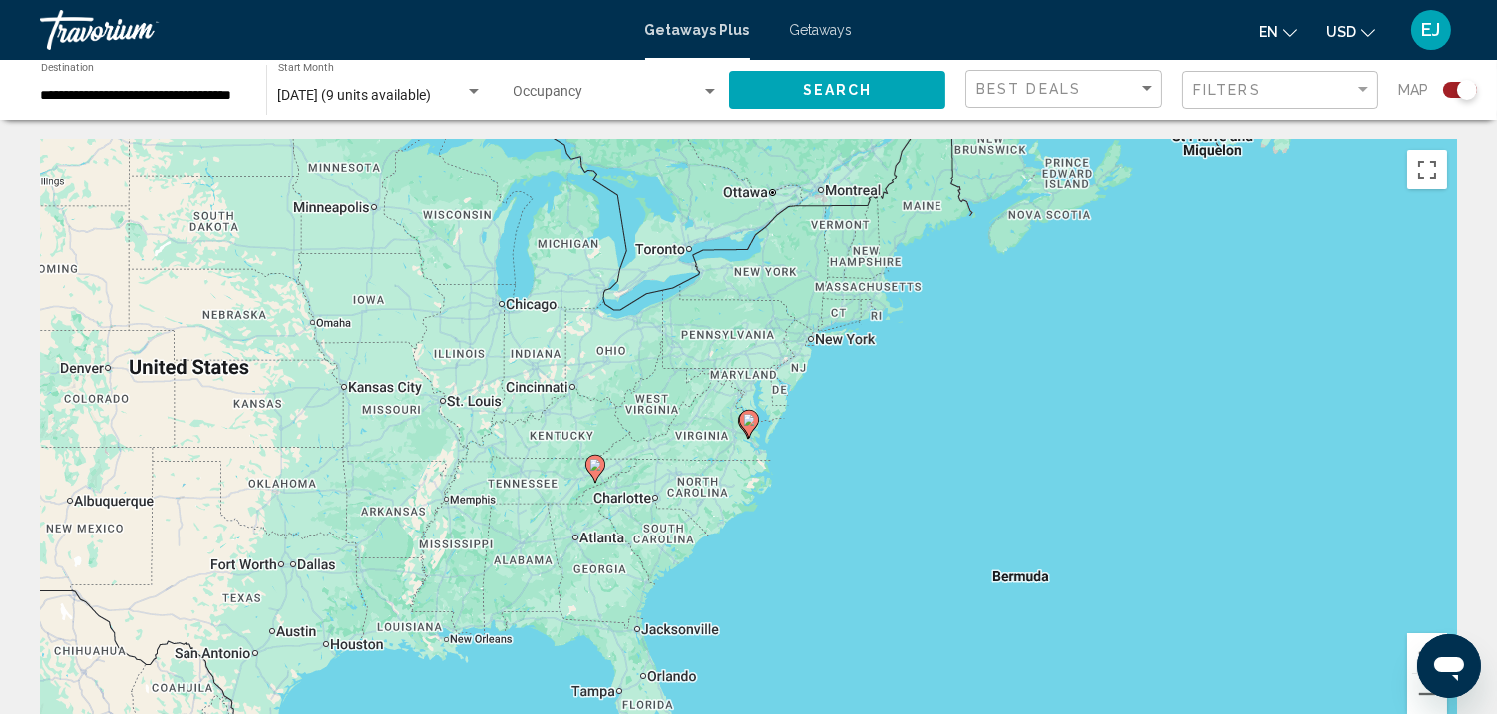
click at [875, 323] on div "To navigate, press the arrow keys. To activate drag with keyboard, press Alt + …" at bounding box center [748, 439] width 1417 height 598
click at [593, 481] on gmp-advanced-marker "Main content" at bounding box center [595, 469] width 20 height 30
type input "**********"
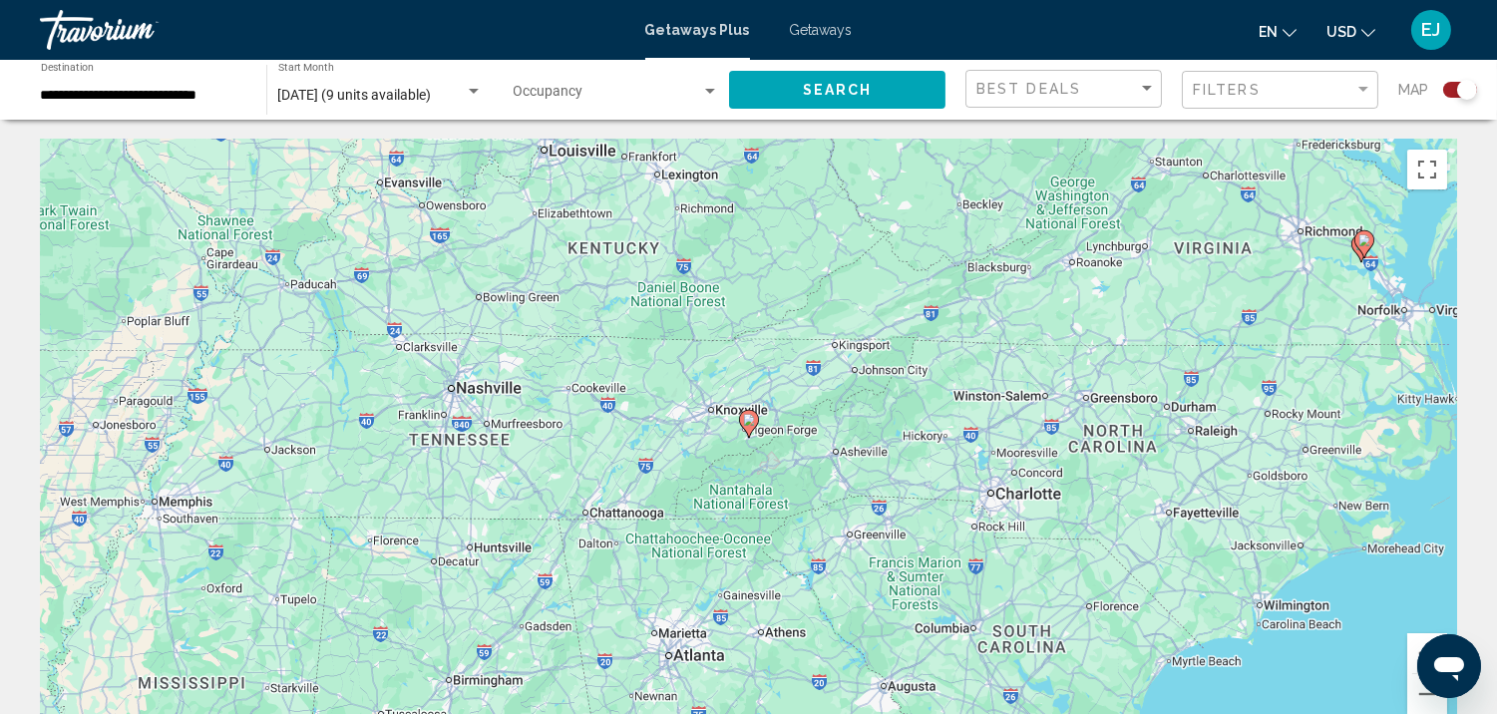
click at [1439, 504] on div "To navigate, press the arrow keys. To activate drag with keyboard, press Alt + …" at bounding box center [748, 439] width 1417 height 598
click at [1052, 502] on div "To activate drag with keyboard, press Alt + Enter. Once in keyboard drag state,…" at bounding box center [748, 439] width 1417 height 598
click at [1372, 381] on div "To activate drag with keyboard, press Alt + Enter. Once in keyboard drag state,…" at bounding box center [748, 439] width 1417 height 598
click at [1449, 319] on div "To activate drag with keyboard, press Alt + Enter. Once in keyboard drag state,…" at bounding box center [748, 439] width 1417 height 598
click at [1362, 514] on div "To activate drag with keyboard, press Alt + Enter. Once in keyboard drag state,…" at bounding box center [748, 439] width 1417 height 598
